Goal: Task Accomplishment & Management: Use online tool/utility

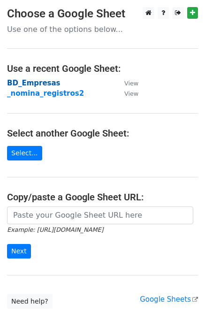
click at [28, 79] on strong "BD_Empresas" at bounding box center [34, 83] width 54 height 8
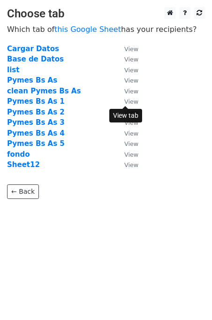
click at [127, 103] on small "View" at bounding box center [131, 101] width 14 height 7
click at [36, 123] on strong "Pymes Bs As 3" at bounding box center [36, 122] width 58 height 8
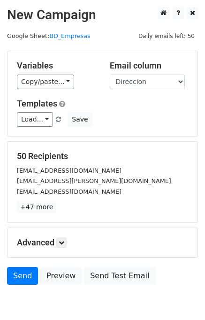
scroll to position [43, 0]
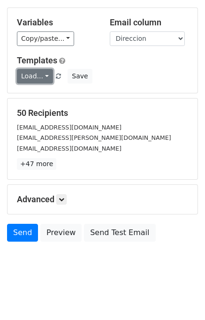
click at [42, 75] on link "Load..." at bounding box center [35, 76] width 36 height 15
click at [39, 97] on link "Primer mail" at bounding box center [54, 97] width 74 height 15
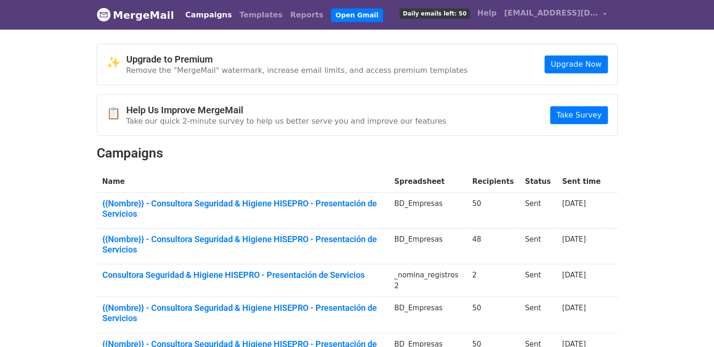
click at [198, 15] on link "Campaigns" at bounding box center [209, 15] width 54 height 19
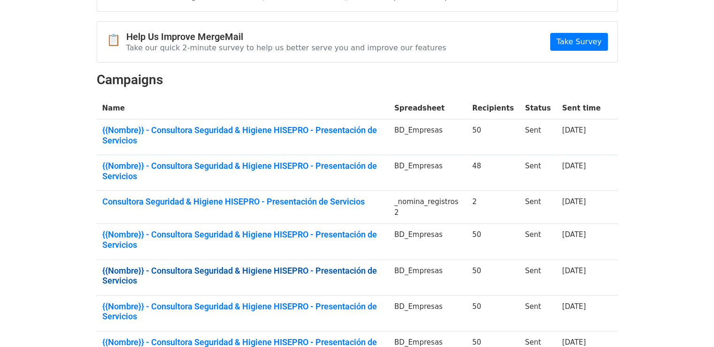
scroll to position [70, 0]
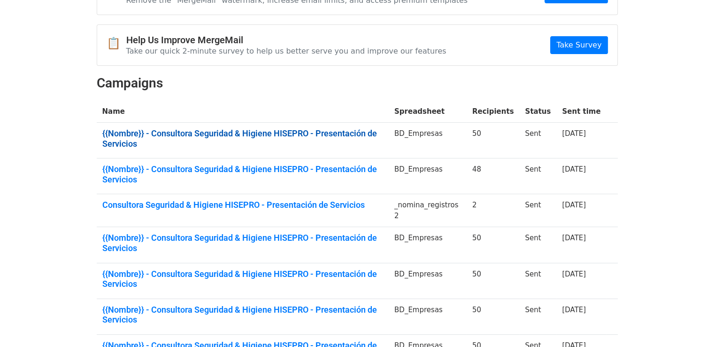
click at [338, 133] on link "{{Nombre}} - Consultora Seguridad & Higiene HISEPRO - Presentación de Servicios" at bounding box center [242, 138] width 281 height 20
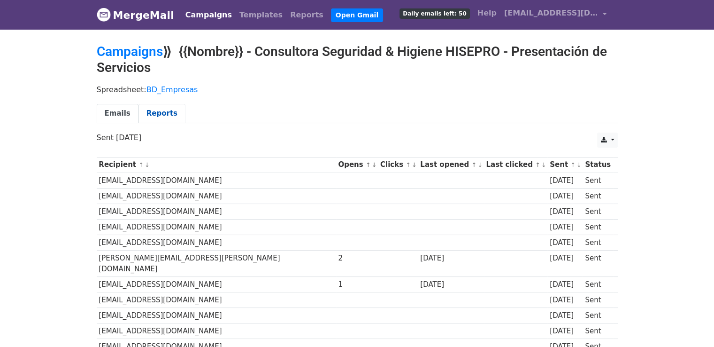
click at [159, 110] on link "Reports" at bounding box center [162, 113] width 47 height 19
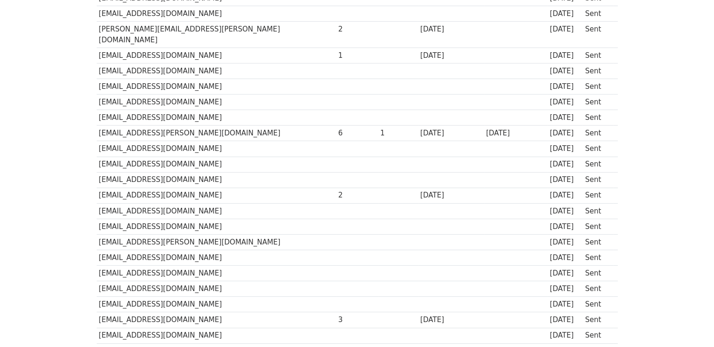
scroll to position [235, 0]
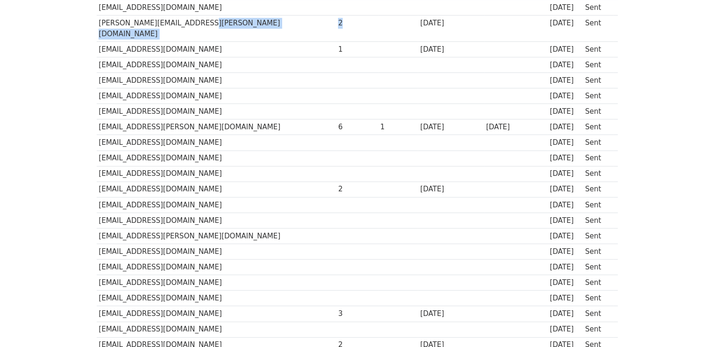
drag, startPoint x: 265, startPoint y: 24, endPoint x: 285, endPoint y: 26, distance: 19.8
click at [284, 26] on tr "ruben.ward@sondeos.com.ar 2 6 days ago 6 days ago Sent" at bounding box center [357, 28] width 521 height 26
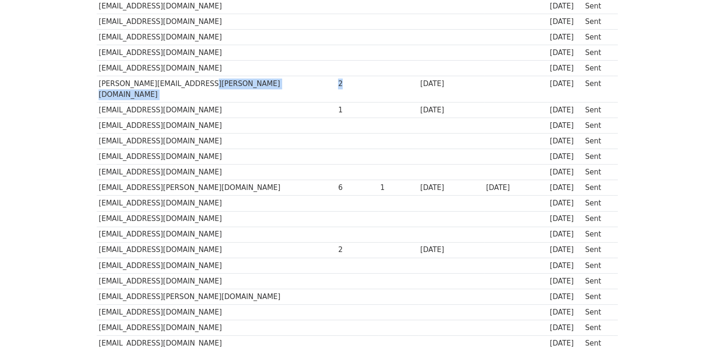
scroll to position [188, 0]
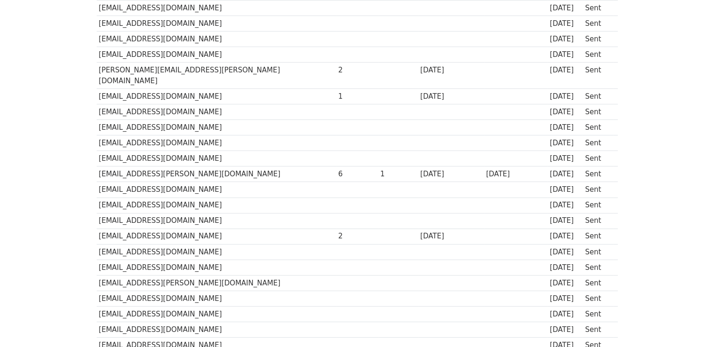
click at [336, 88] on td "1" at bounding box center [357, 95] width 42 height 15
drag, startPoint x: 274, startPoint y: 85, endPoint x: 286, endPoint y: 87, distance: 11.4
click at [336, 88] on td "1" at bounding box center [357, 95] width 42 height 15
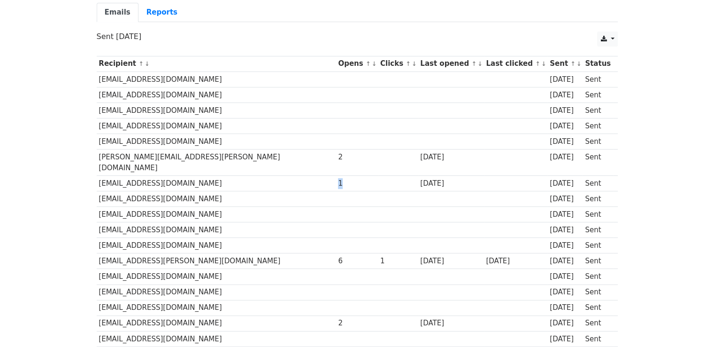
scroll to position [0, 0]
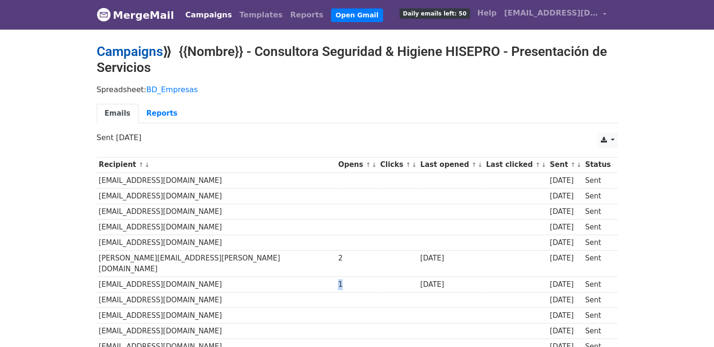
click at [151, 49] on link "Campaigns" at bounding box center [130, 51] width 66 height 15
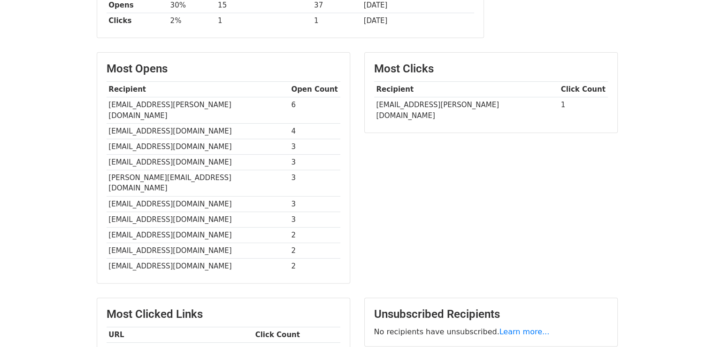
scroll to position [286, 0]
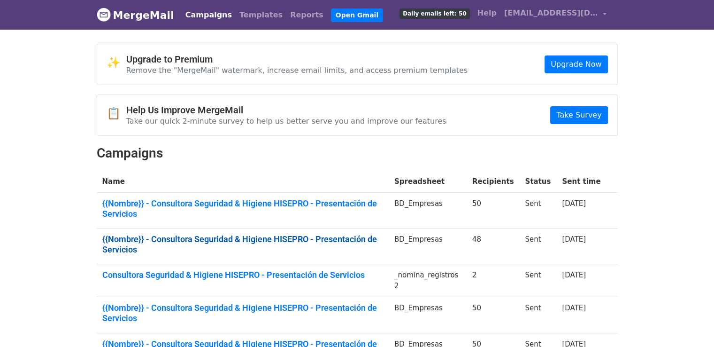
click at [260, 235] on link "{{Nombre}} - Consultora Seguridad & Higiene HISEPRO - Presentación de Servicios" at bounding box center [242, 244] width 281 height 20
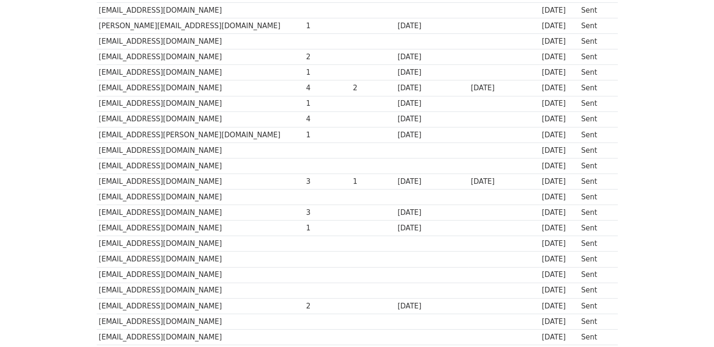
scroll to position [235, 0]
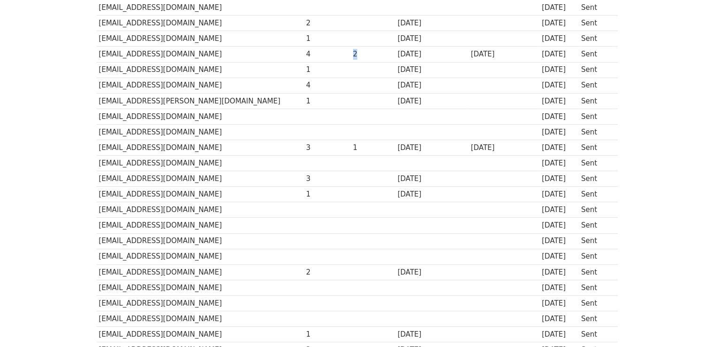
drag, startPoint x: 325, startPoint y: 51, endPoint x: 316, endPoint y: 54, distance: 9.8
click at [316, 54] on tr "[EMAIL_ADDRESS][DOMAIN_NAME] 4 2 [DATE] [DATE] [DATE] Sent" at bounding box center [357, 53] width 521 height 15
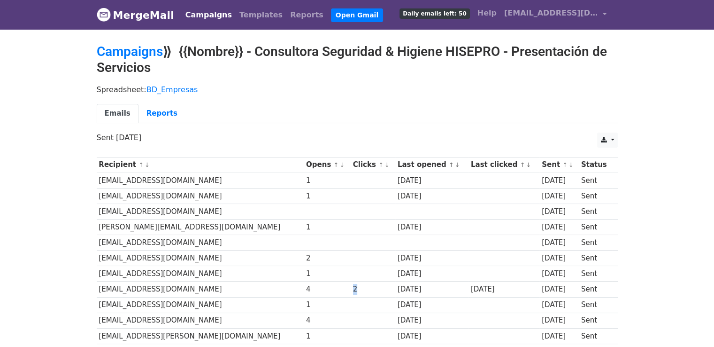
scroll to position [0, 0]
click at [149, 51] on link "Campaigns" at bounding box center [130, 51] width 66 height 15
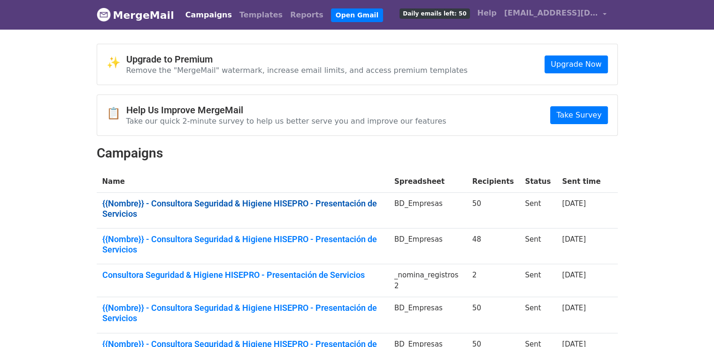
click at [255, 200] on link "{{Nombre}} - Consultora Seguridad & Higiene HISEPRO - Presentación de Servicios" at bounding box center [242, 208] width 281 height 20
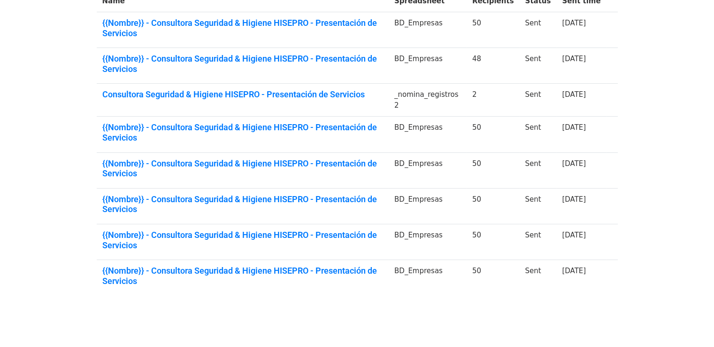
scroll to position [211, 0]
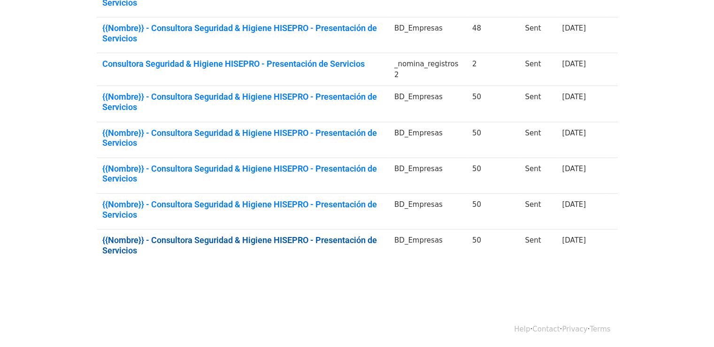
click at [313, 241] on link "{{Nombre}} - Consultora Seguridad & Higiene HISEPRO - Presentación de Servicios" at bounding box center [242, 245] width 281 height 20
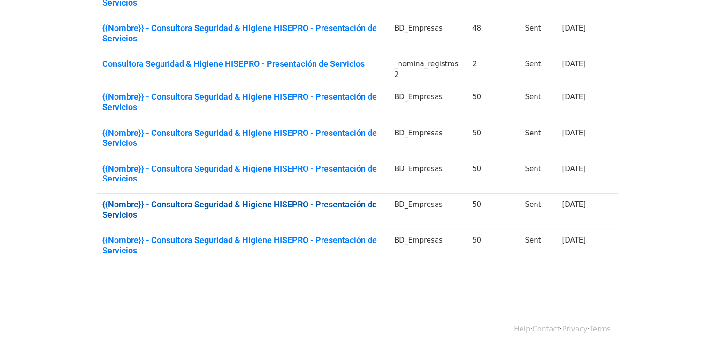
click at [264, 202] on link "{{Nombre}} - Consultora Seguridad & Higiene HISEPRO - Presentación de Servicios" at bounding box center [242, 209] width 281 height 20
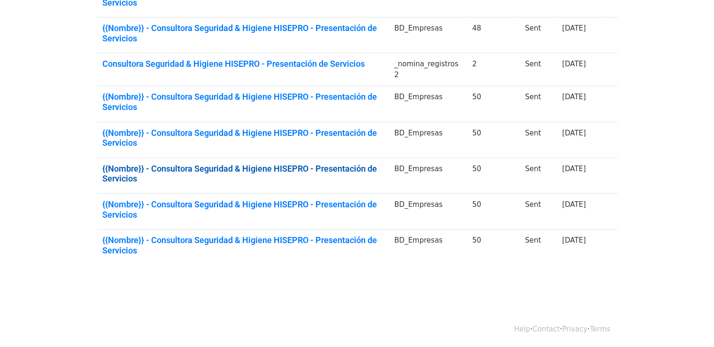
click at [273, 170] on link "{{Nombre}} - Consultora Seguridad & Higiene HISEPRO - Presentación de Servicios" at bounding box center [242, 173] width 281 height 20
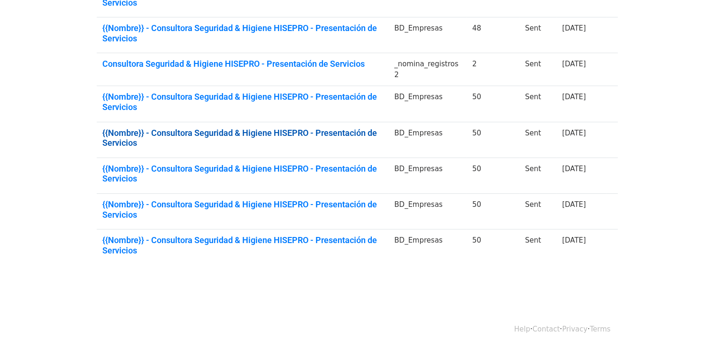
click at [361, 132] on link "{{Nombre}} - Consultora Seguridad & Higiene HISEPRO - Presentación de Servicios" at bounding box center [242, 138] width 281 height 20
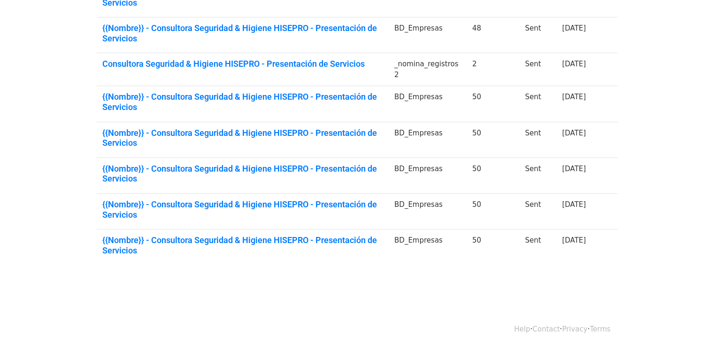
click at [326, 86] on td "{{Nombre}} - Consultora Seguridad & Higiene HISEPRO - Presentación de Servicios" at bounding box center [243, 104] width 292 height 36
click at [317, 99] on link "{{Nombre}} - Consultora Seguridad & Higiene HISEPRO - Presentación de Servicios" at bounding box center [242, 102] width 281 height 20
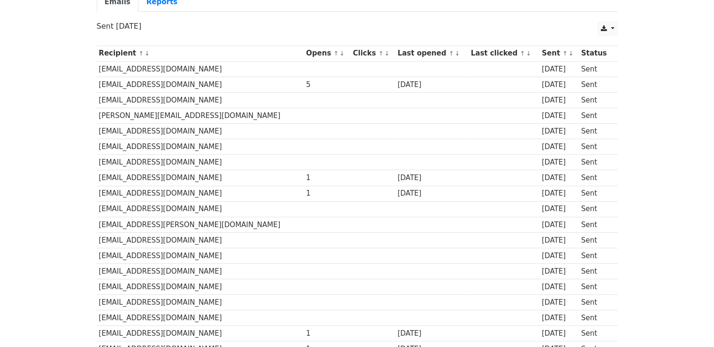
scroll to position [141, 0]
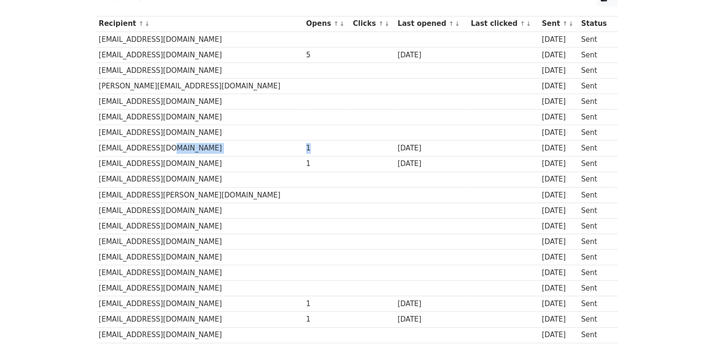
drag, startPoint x: 267, startPoint y: 145, endPoint x: 287, endPoint y: 151, distance: 21.0
click at [287, 151] on tr "info@accinsa.com 1 4 months ago 4 months ago Sent" at bounding box center [357, 147] width 521 height 15
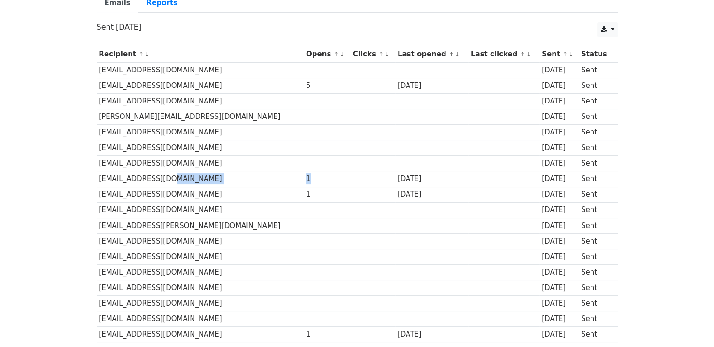
scroll to position [94, 0]
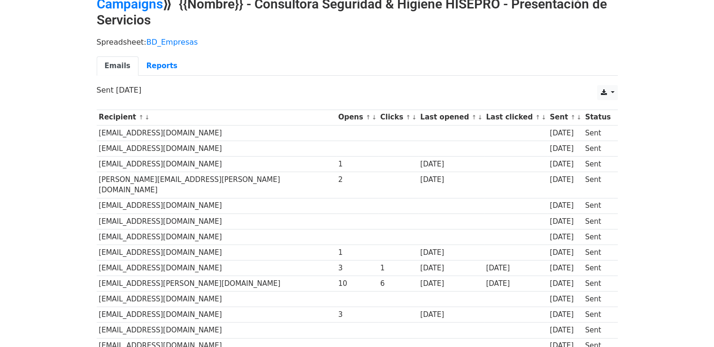
scroll to position [94, 0]
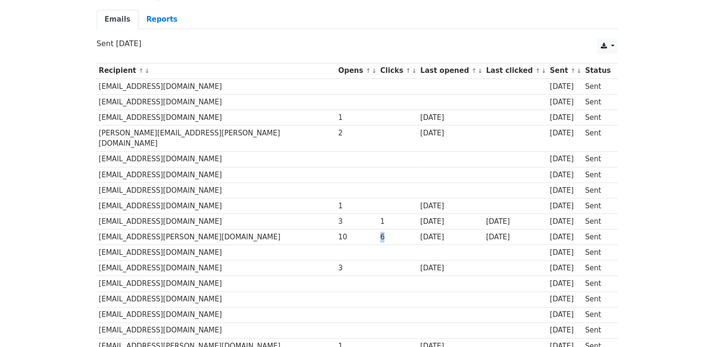
drag, startPoint x: 314, startPoint y: 224, endPoint x: 330, endPoint y: 226, distance: 16.1
click at [330, 229] on tr "contacto@baires.rocks 10 6 4 months ago 4 months ago 4 months ago Sent" at bounding box center [357, 236] width 521 height 15
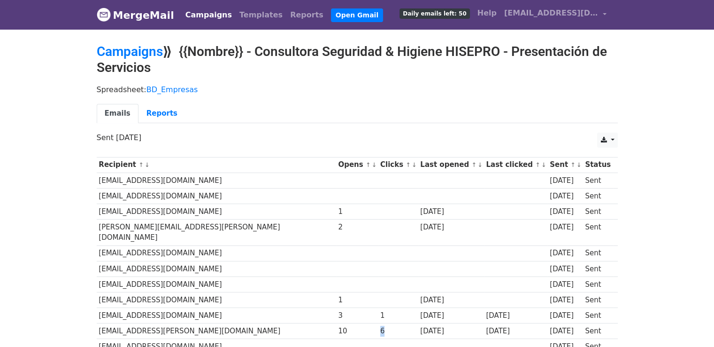
scroll to position [0, 0]
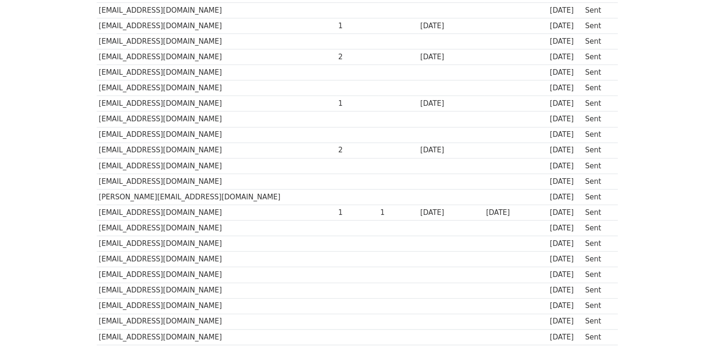
scroll to position [634, 0]
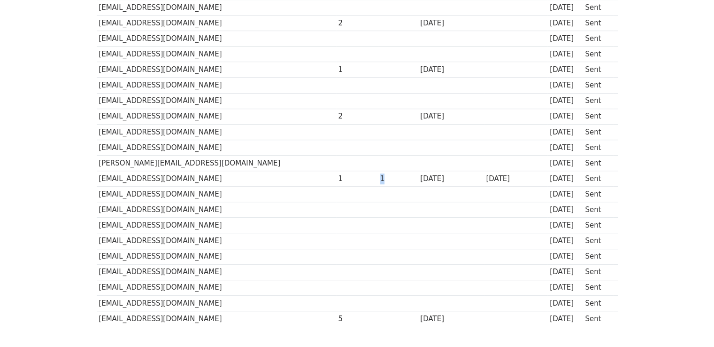
drag, startPoint x: 316, startPoint y: 164, endPoint x: 324, endPoint y: 165, distance: 8.5
click at [323, 171] on tr "compribandsrl@gmail.com 1 1 4 months ago 4 months ago 4 months ago Sent" at bounding box center [357, 178] width 521 height 15
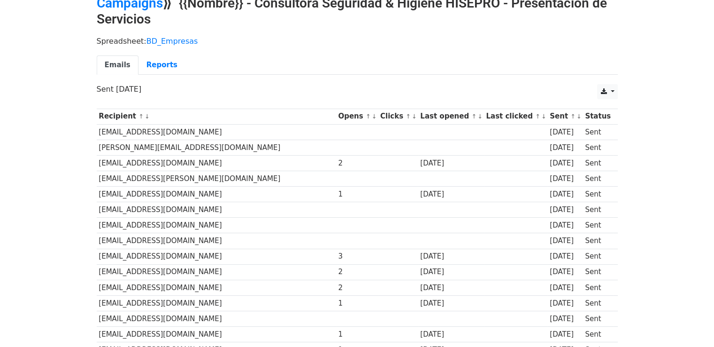
scroll to position [0, 0]
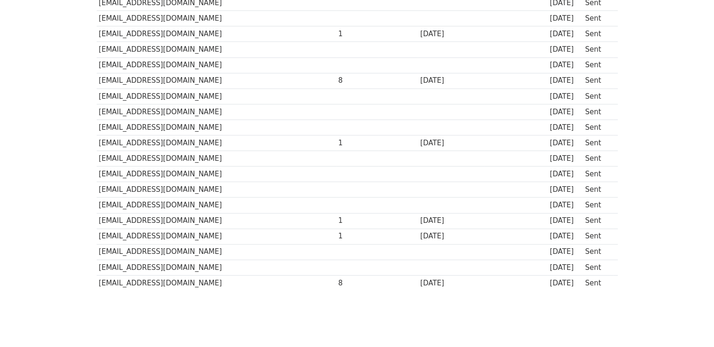
scroll to position [681, 0]
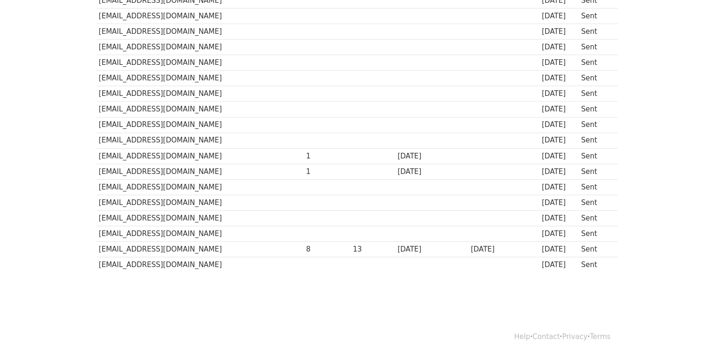
scroll to position [681, 0]
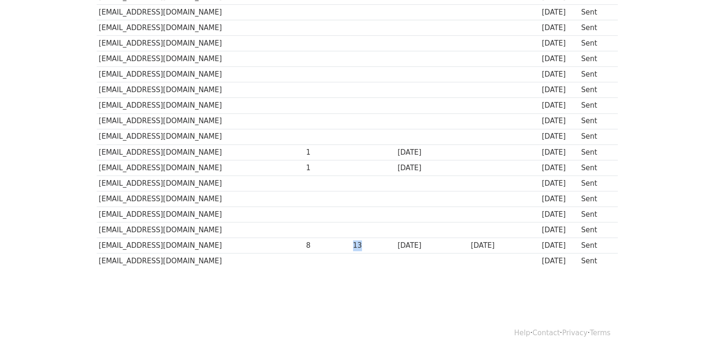
drag, startPoint x: 335, startPoint y: 243, endPoint x: 324, endPoint y: 242, distance: 11.8
click at [324, 242] on tr "[EMAIL_ADDRESS][DOMAIN_NAME] 8 13 [DATE] [DATE] [DATE] Sent" at bounding box center [357, 245] width 521 height 15
drag, startPoint x: 115, startPoint y: 243, endPoint x: 139, endPoint y: 247, distance: 23.8
click at [139, 247] on td "[EMAIL_ADDRESS][DOMAIN_NAME]" at bounding box center [201, 245] width 208 height 15
copy td "fravida"
